Goal: Navigation & Orientation: Find specific page/section

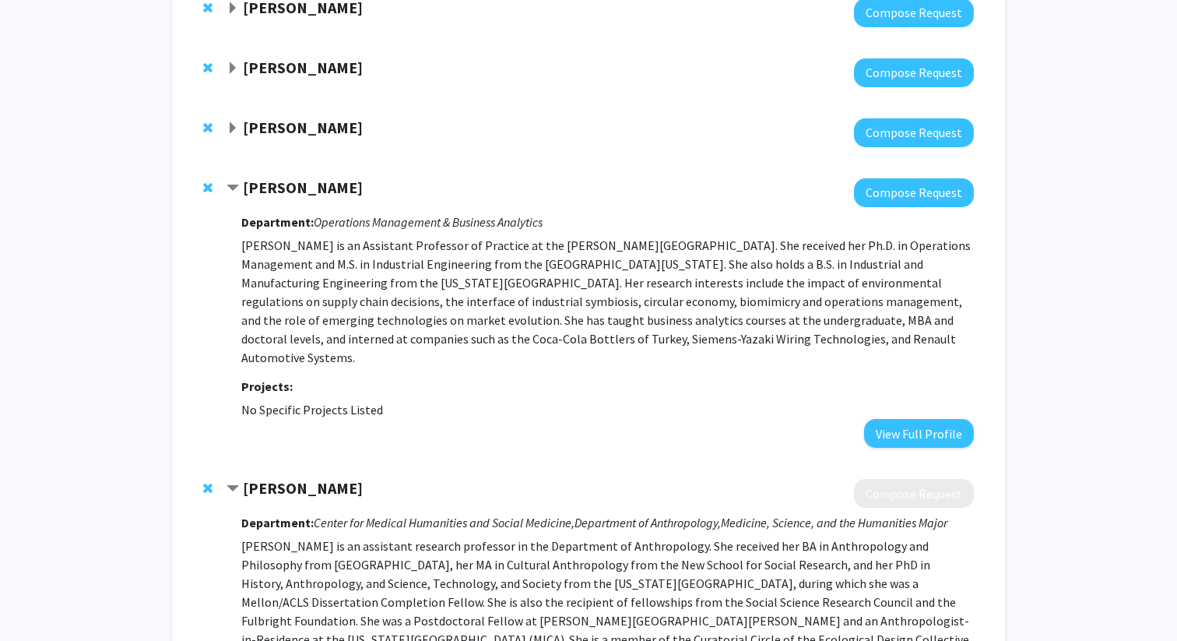
scroll to position [521, 0]
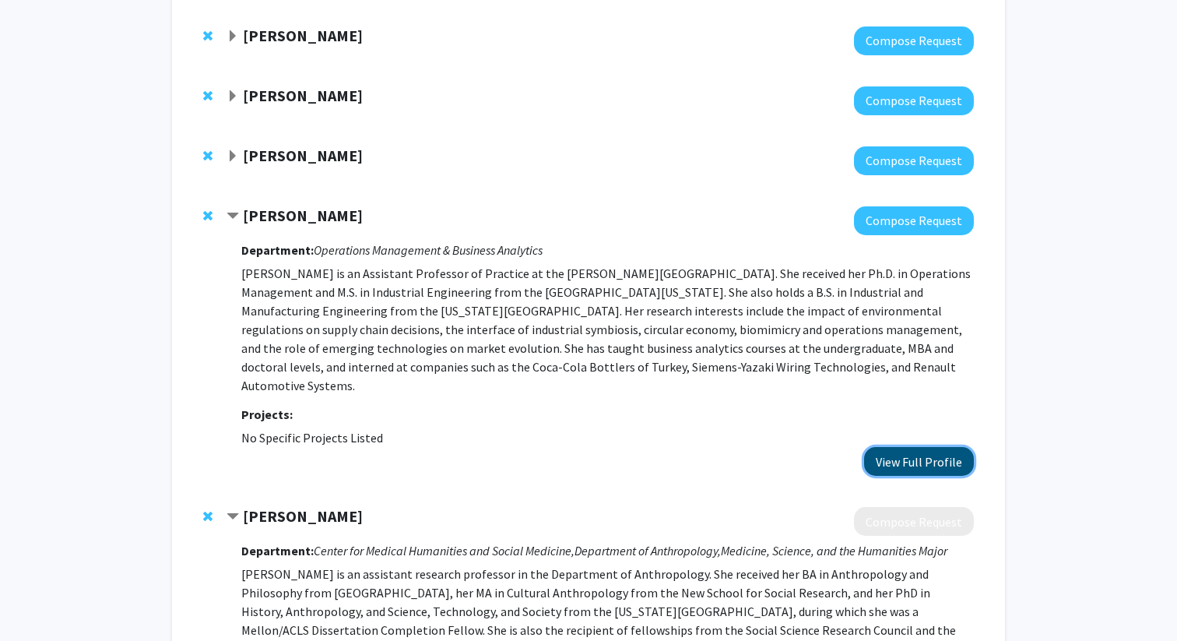
click at [921, 447] on button "View Full Profile" at bounding box center [919, 461] width 110 height 29
click at [219, 202] on div "Nazli Turken Compose Request Department: Operations Management & Business Analy…" at bounding box center [589, 341] width 802 height 301
click at [227, 211] on span "Contract Nazli Turken Bookmark" at bounding box center [233, 216] width 12 height 12
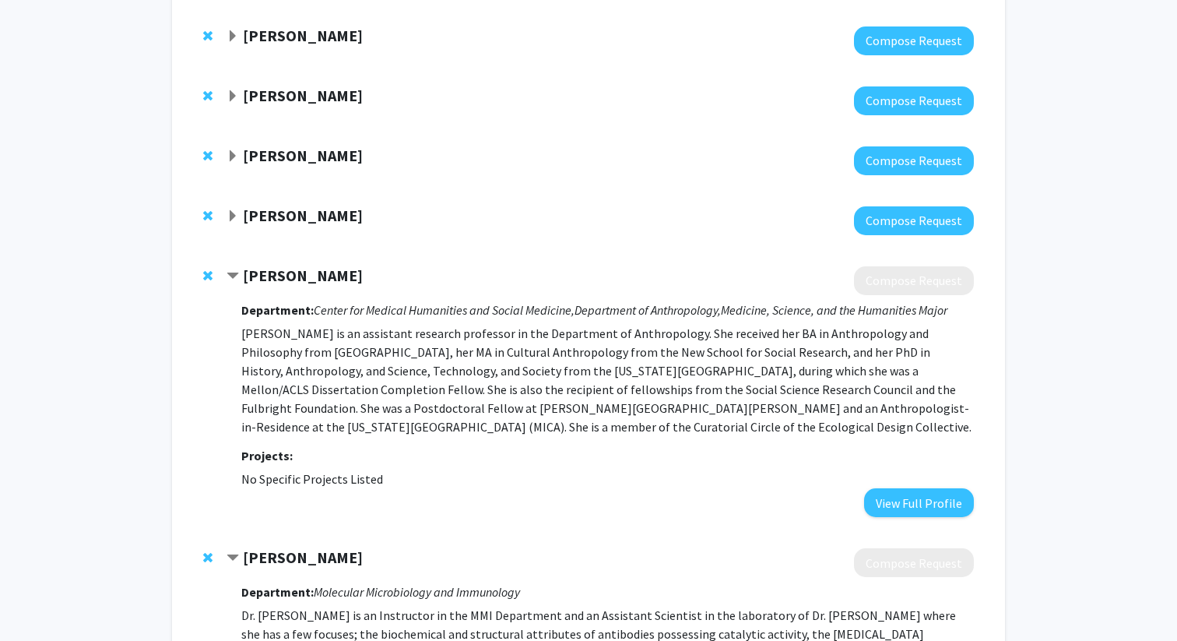
click at [234, 151] on span "Expand Sanjay Jain Bookmark" at bounding box center [233, 156] width 12 height 12
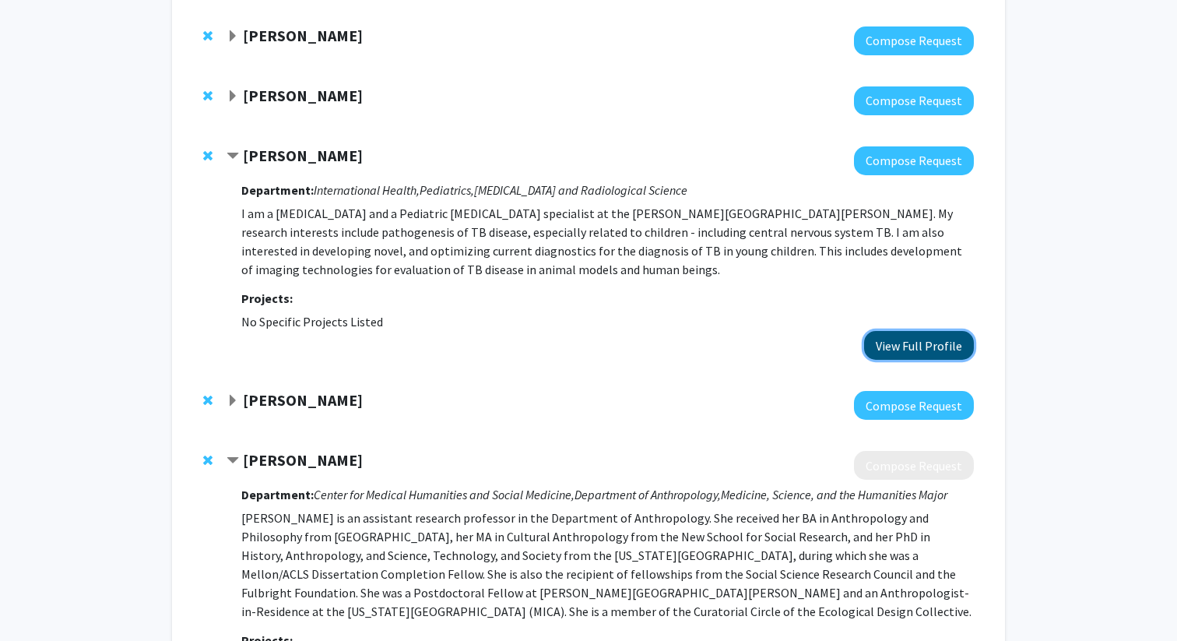
click at [910, 356] on button "View Full Profile" at bounding box center [919, 345] width 110 height 29
